Goal: Transaction & Acquisition: Purchase product/service

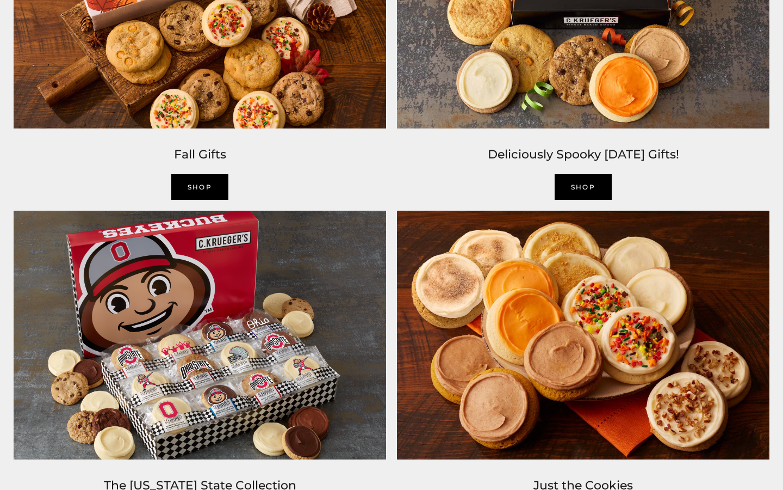
scroll to position [967, 0]
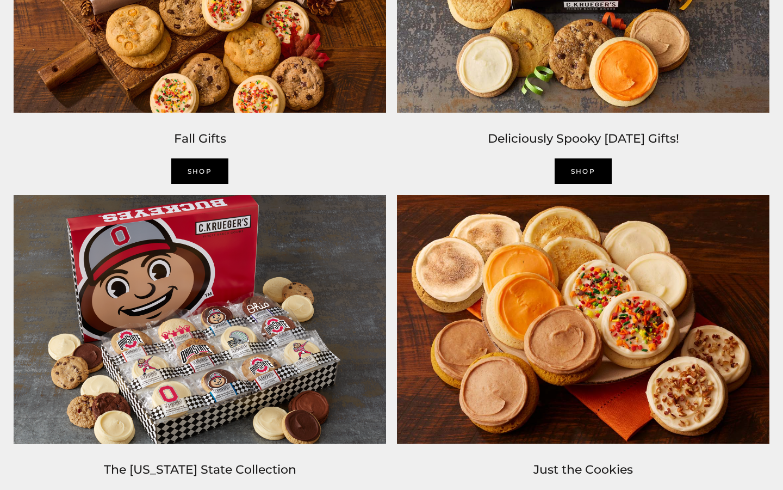
click at [176, 327] on img at bounding box center [199, 318] width 383 height 259
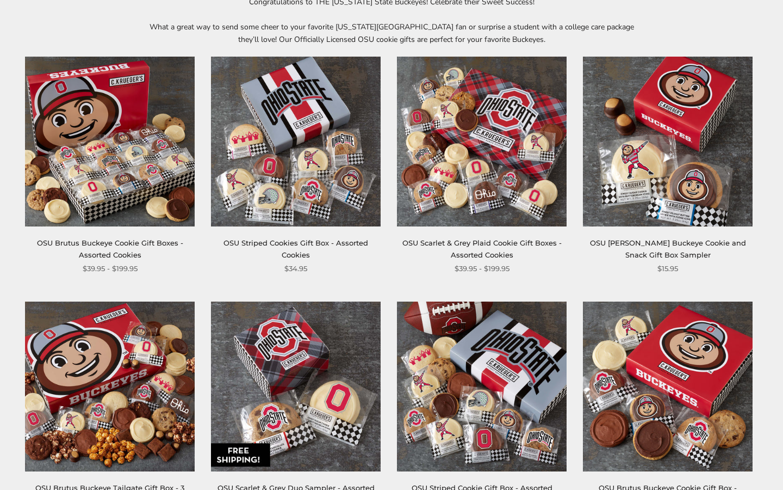
scroll to position [185, 0]
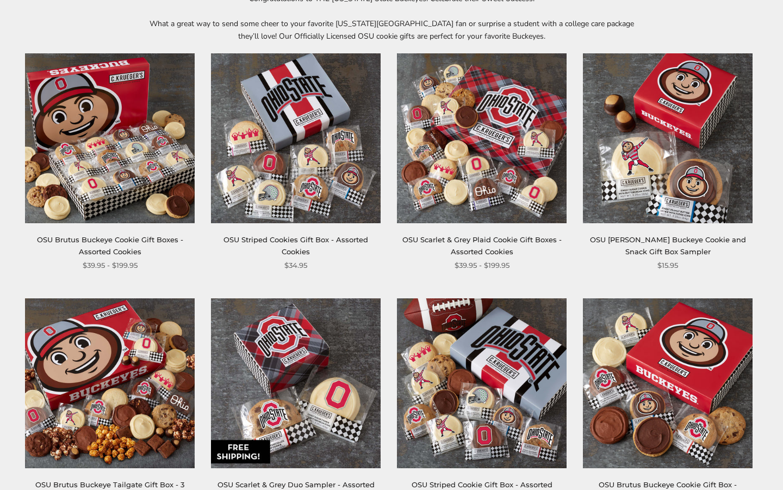
click at [499, 169] on img at bounding box center [482, 138] width 170 height 170
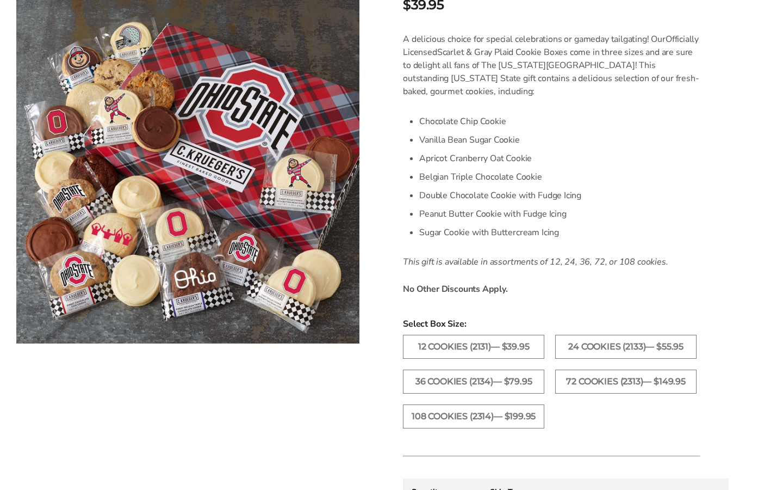
scroll to position [315, 0]
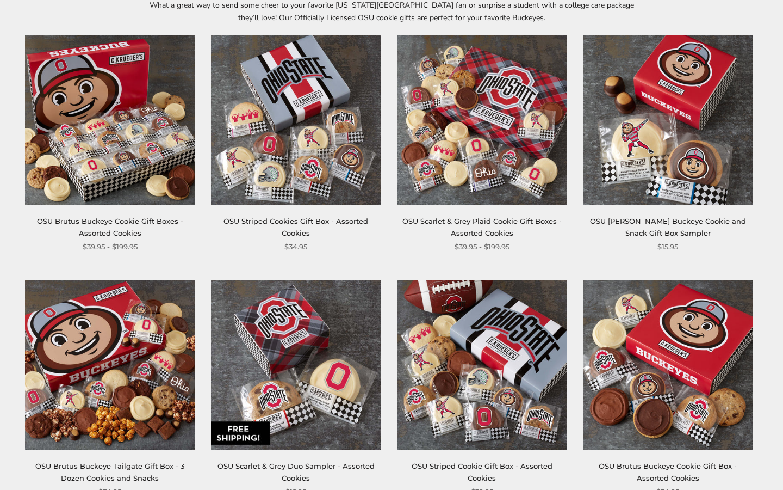
scroll to position [212, 0]
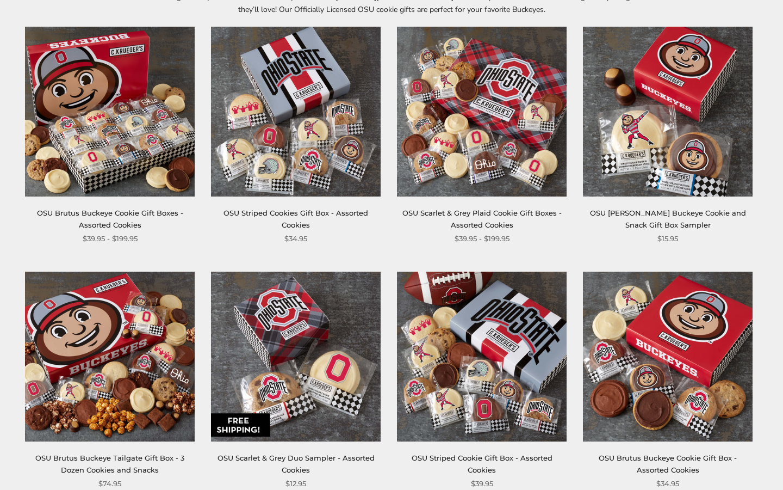
click at [265, 155] on img at bounding box center [296, 112] width 170 height 170
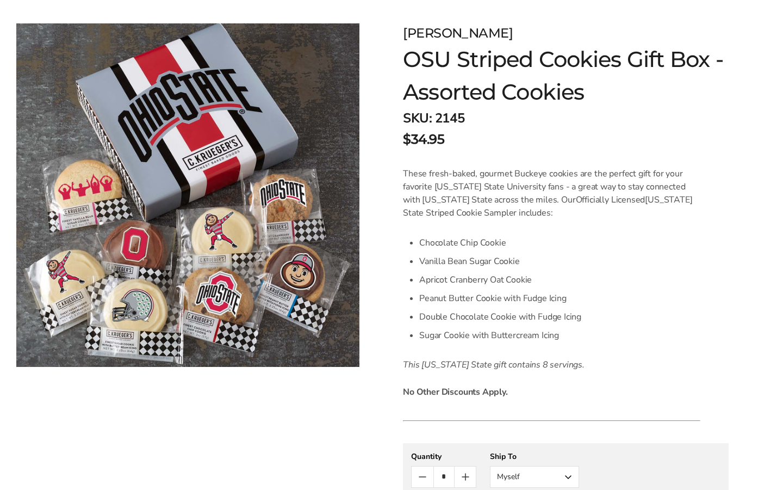
scroll to position [166, 0]
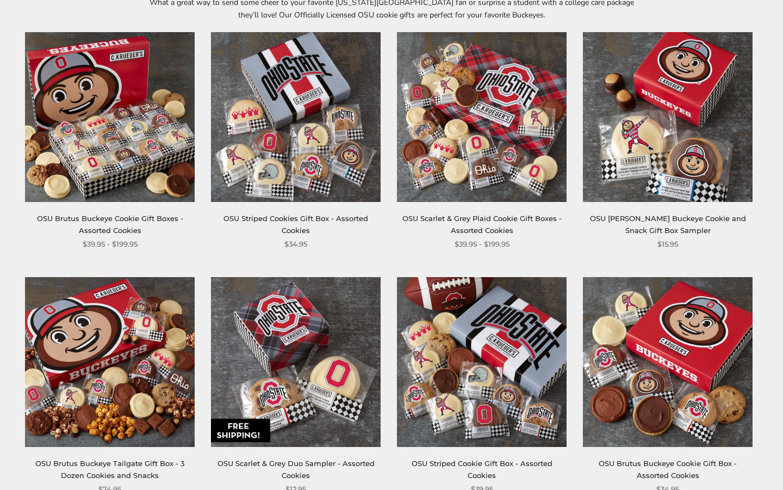
scroll to position [183, 0]
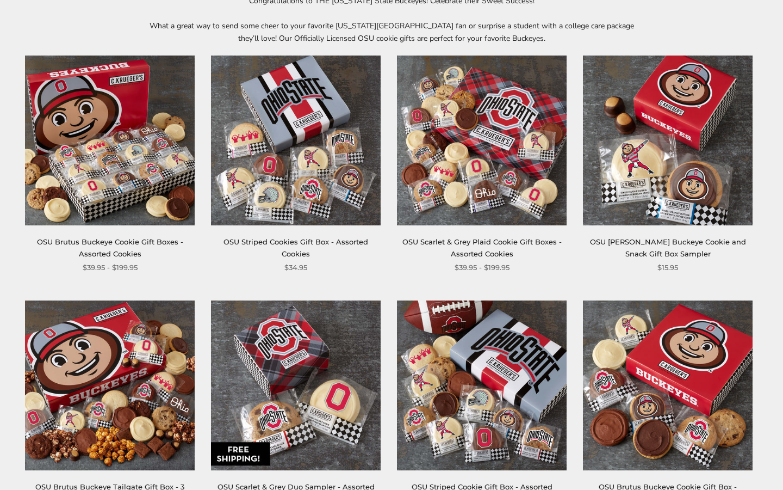
click at [480, 165] on img at bounding box center [482, 140] width 170 height 170
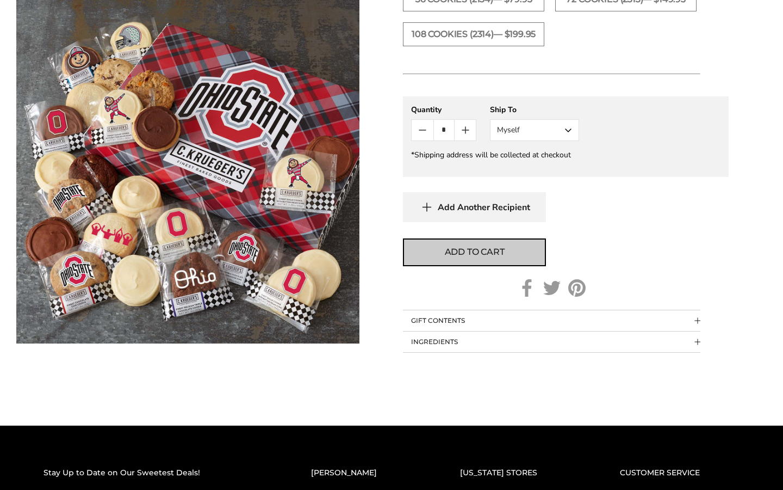
scroll to position [739, 0]
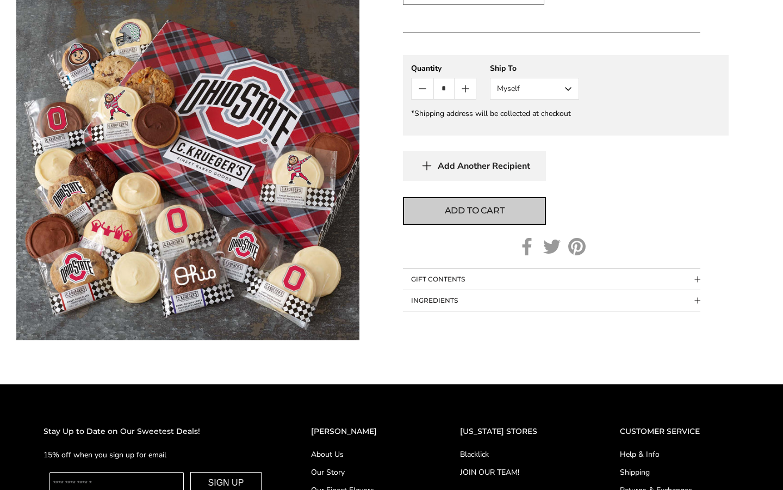
click at [469, 217] on span "Add to cart" at bounding box center [475, 210] width 60 height 13
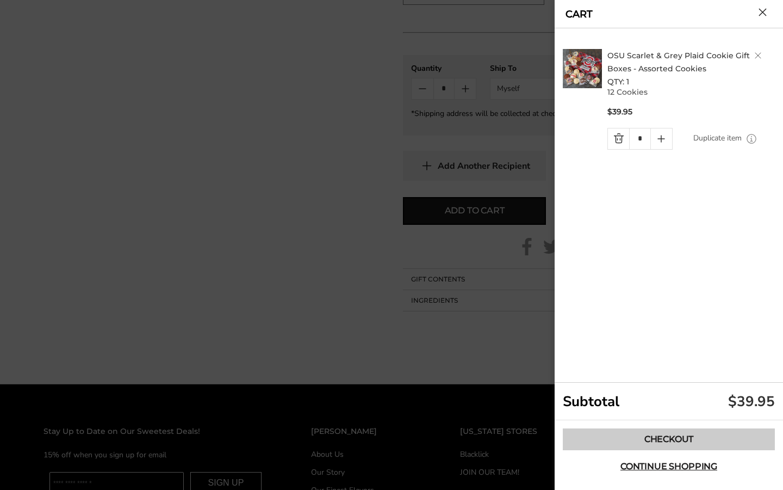
click at [641, 436] on link "Checkout" at bounding box center [669, 439] width 212 height 22
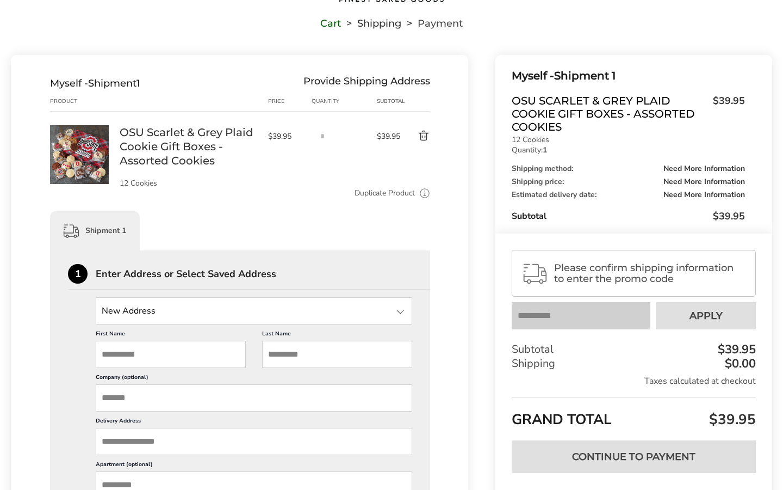
scroll to position [79, 0]
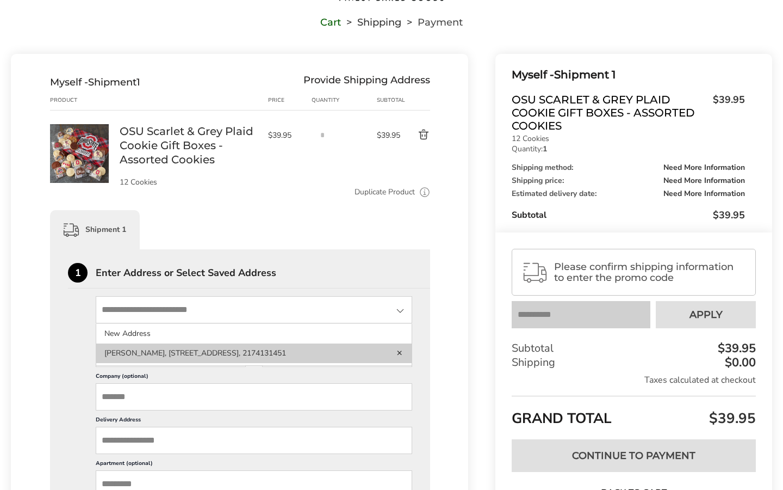
click at [295, 344] on li "JIll Hubbard, 462 Shoreline Dr, Decatur, IL, 62521-5512, United States, 2174131…" at bounding box center [253, 353] width 315 height 20
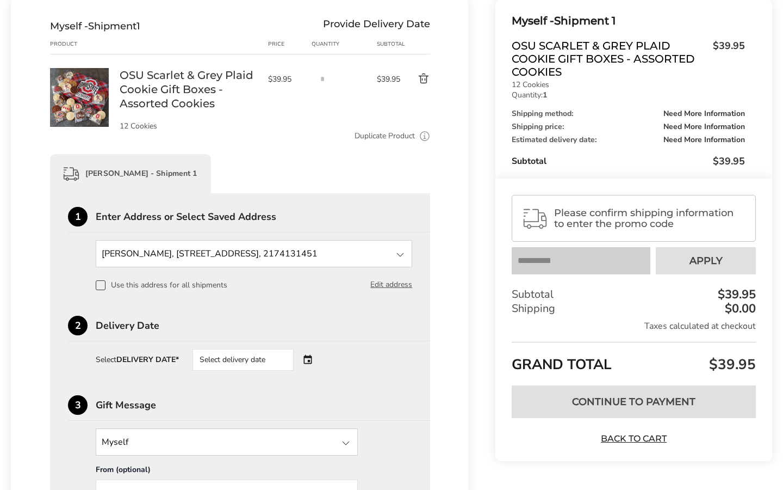
scroll to position [154, 0]
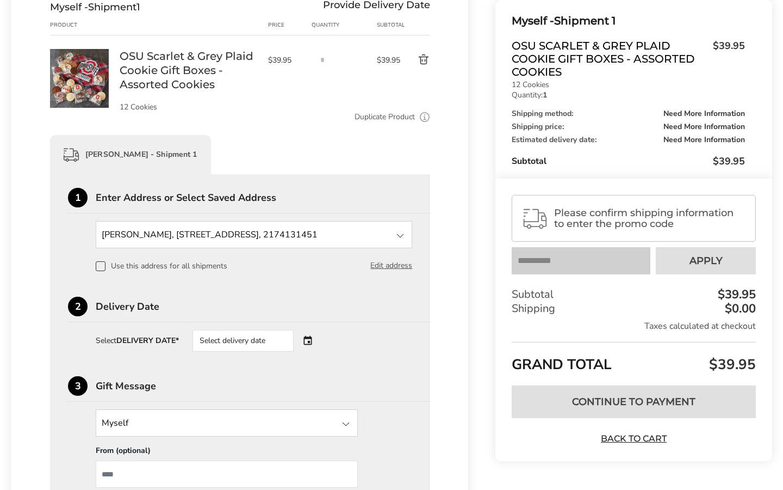
click at [292, 340] on div "Select delivery date" at bounding box center [243, 341] width 101 height 22
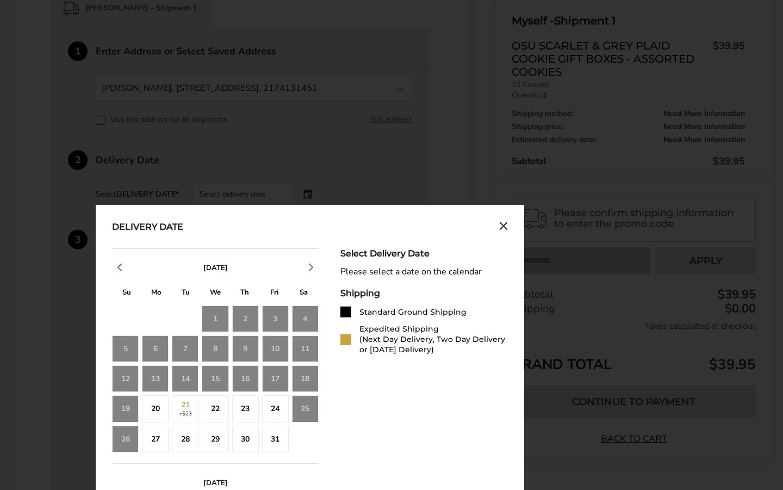
scroll to position [313, 0]
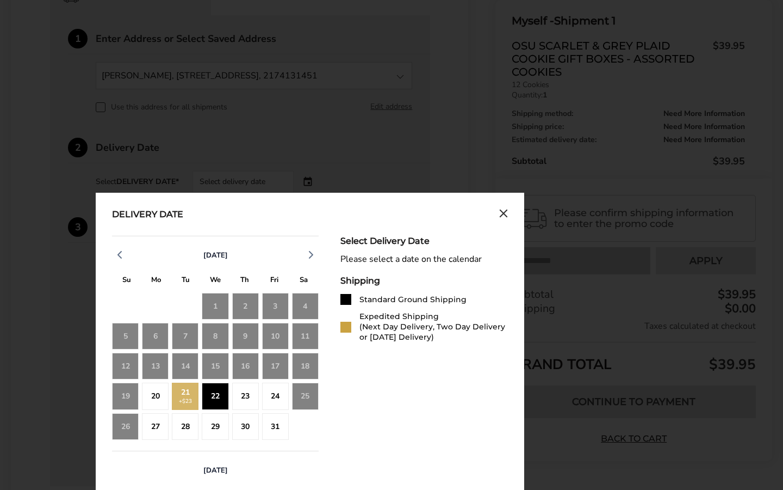
click at [160, 395] on div "20" at bounding box center [155, 395] width 27 height 27
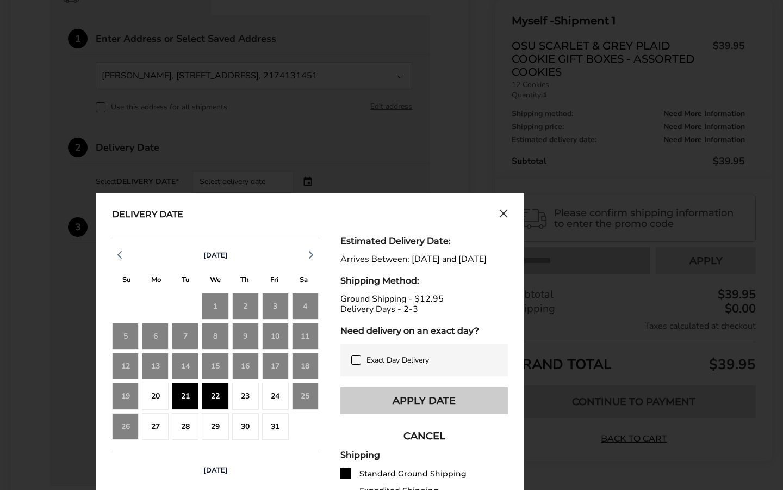
click at [420, 414] on button "Apply Date" at bounding box center [424, 400] width 168 height 27
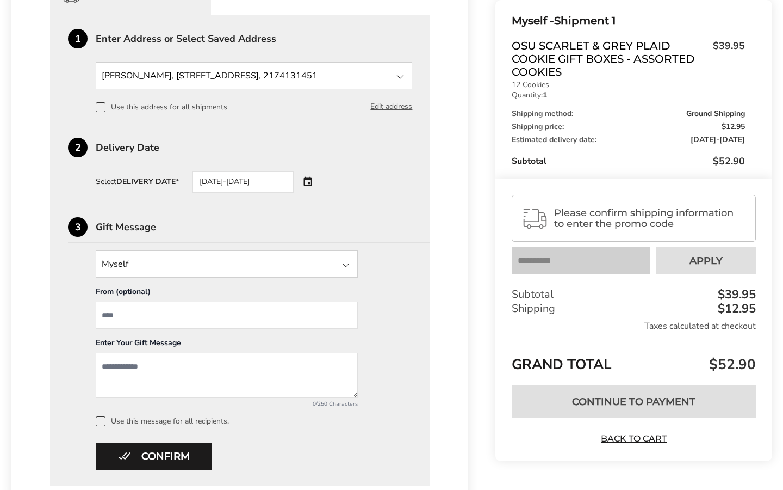
click at [208, 315] on input "From" at bounding box center [227, 314] width 262 height 27
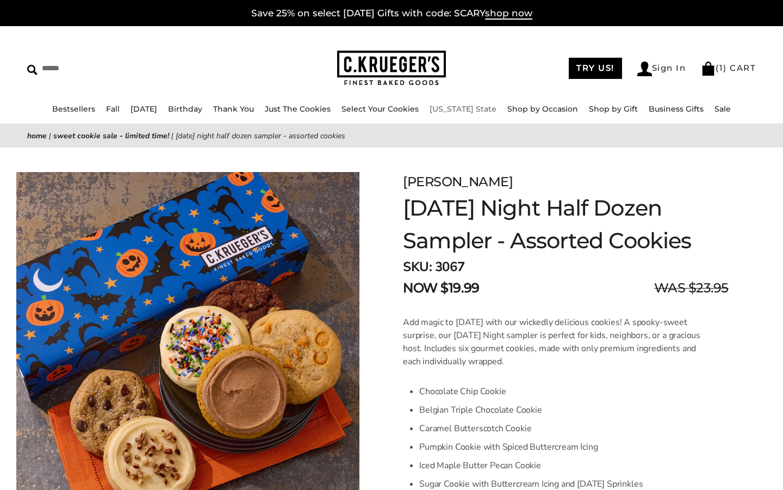
click at [470, 111] on link "[US_STATE] State" at bounding box center [463, 109] width 67 height 10
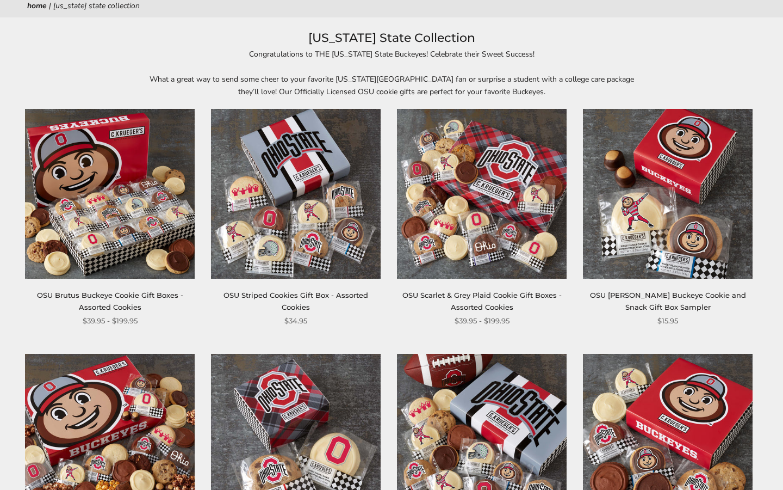
scroll to position [139, 0]
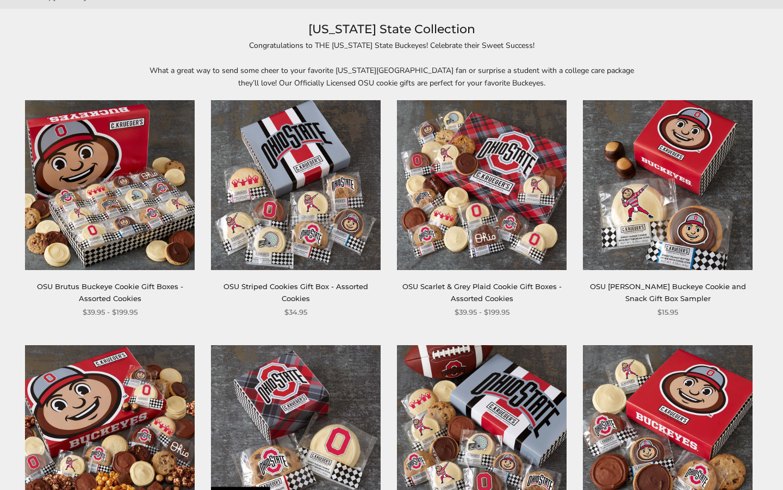
click at [468, 174] on img at bounding box center [482, 185] width 170 height 170
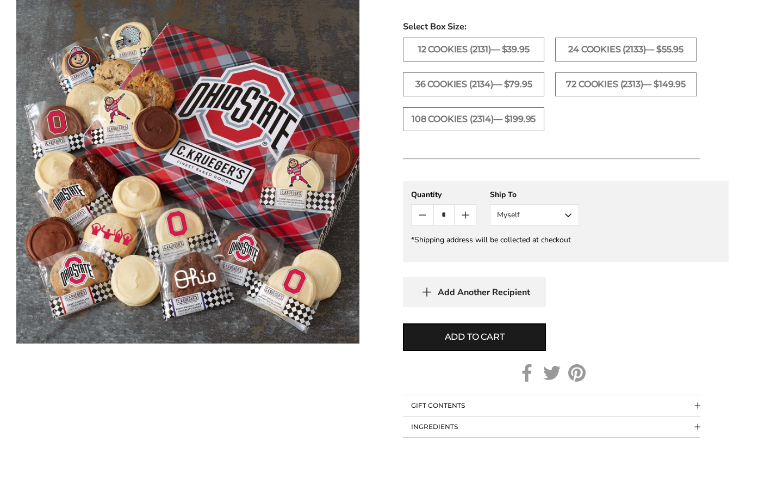
scroll to position [614, 0]
